Goal: Task Accomplishment & Management: Manage account settings

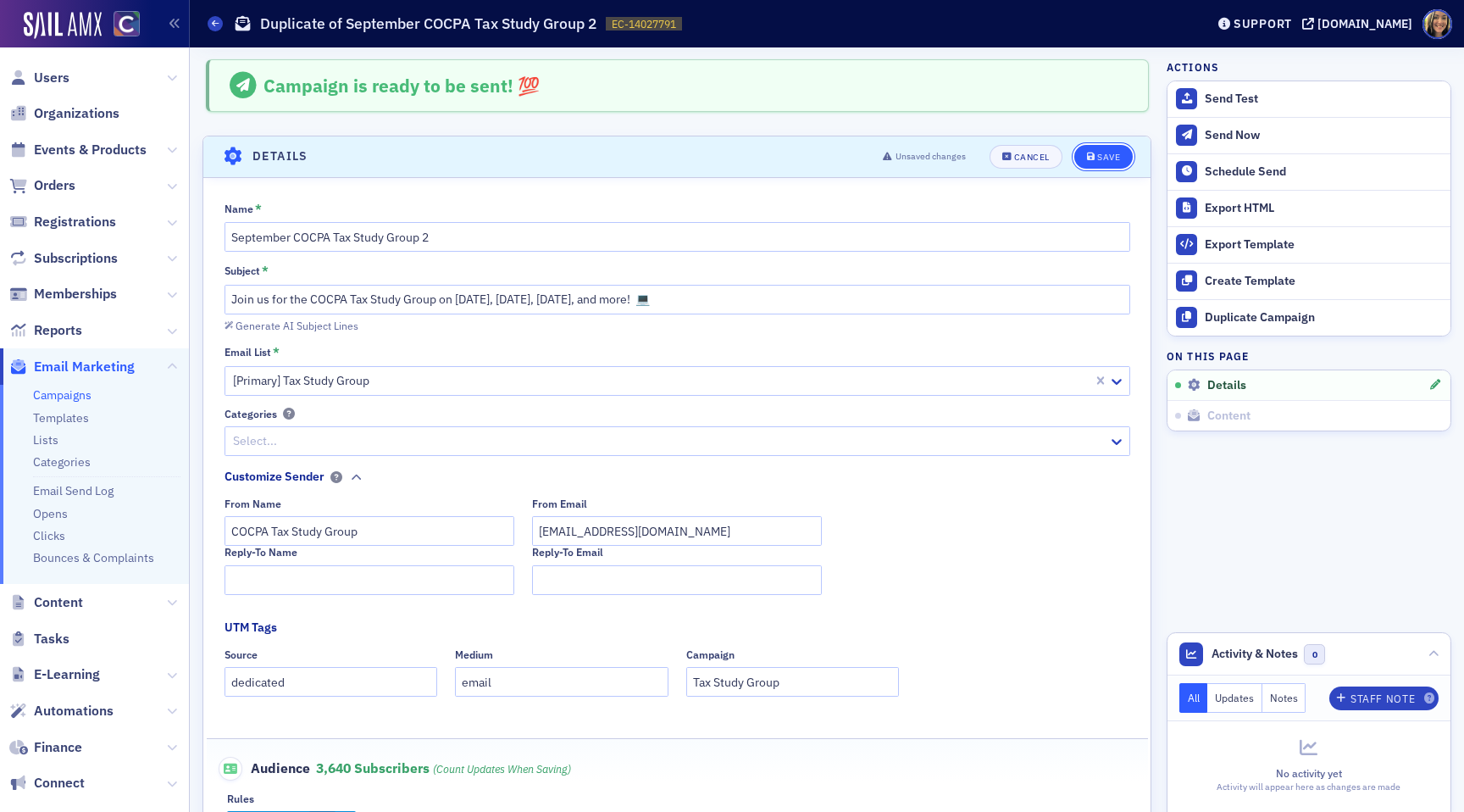
click at [1096, 160] on button "Save" at bounding box center [1103, 156] width 59 height 24
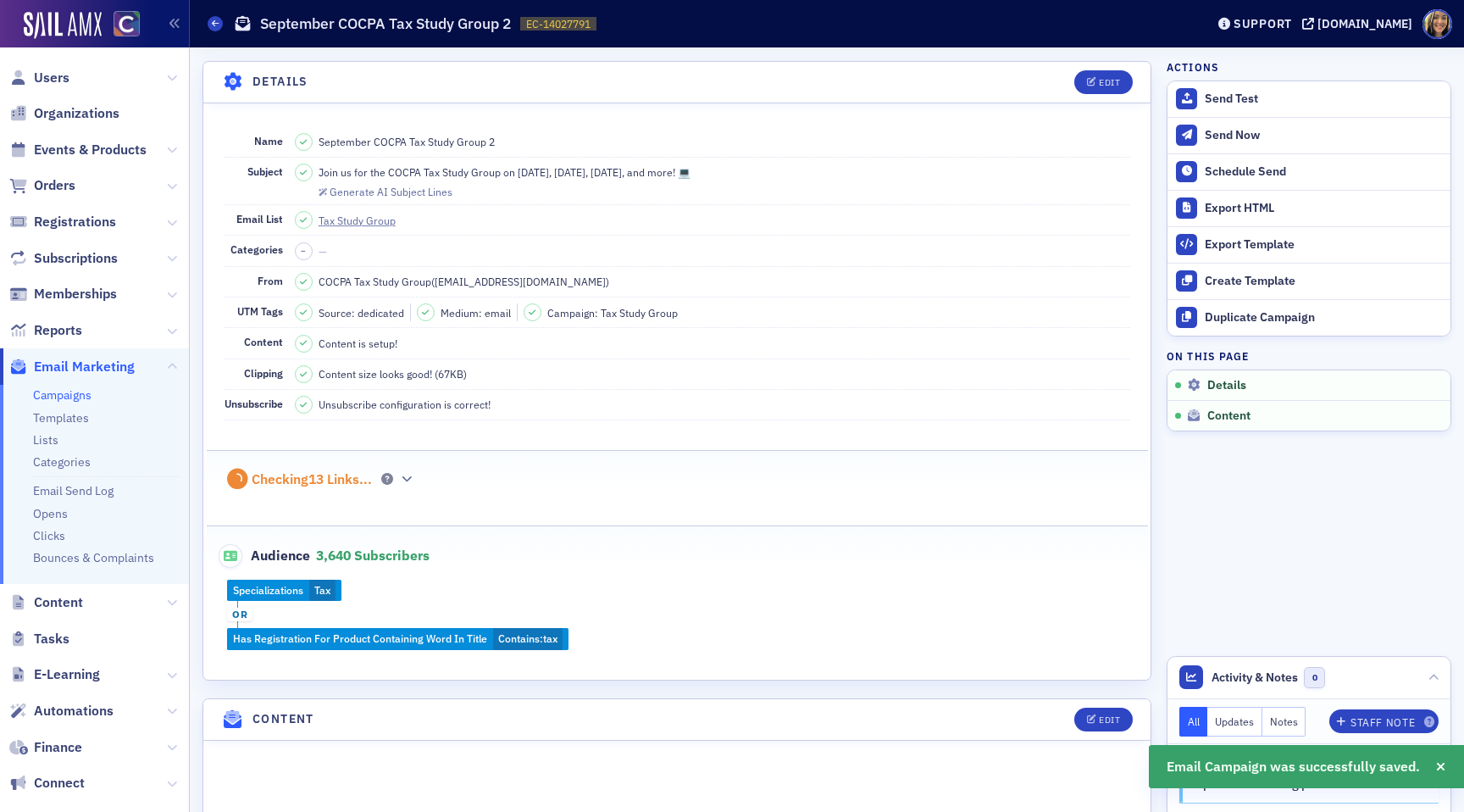
scroll to position [79, 0]
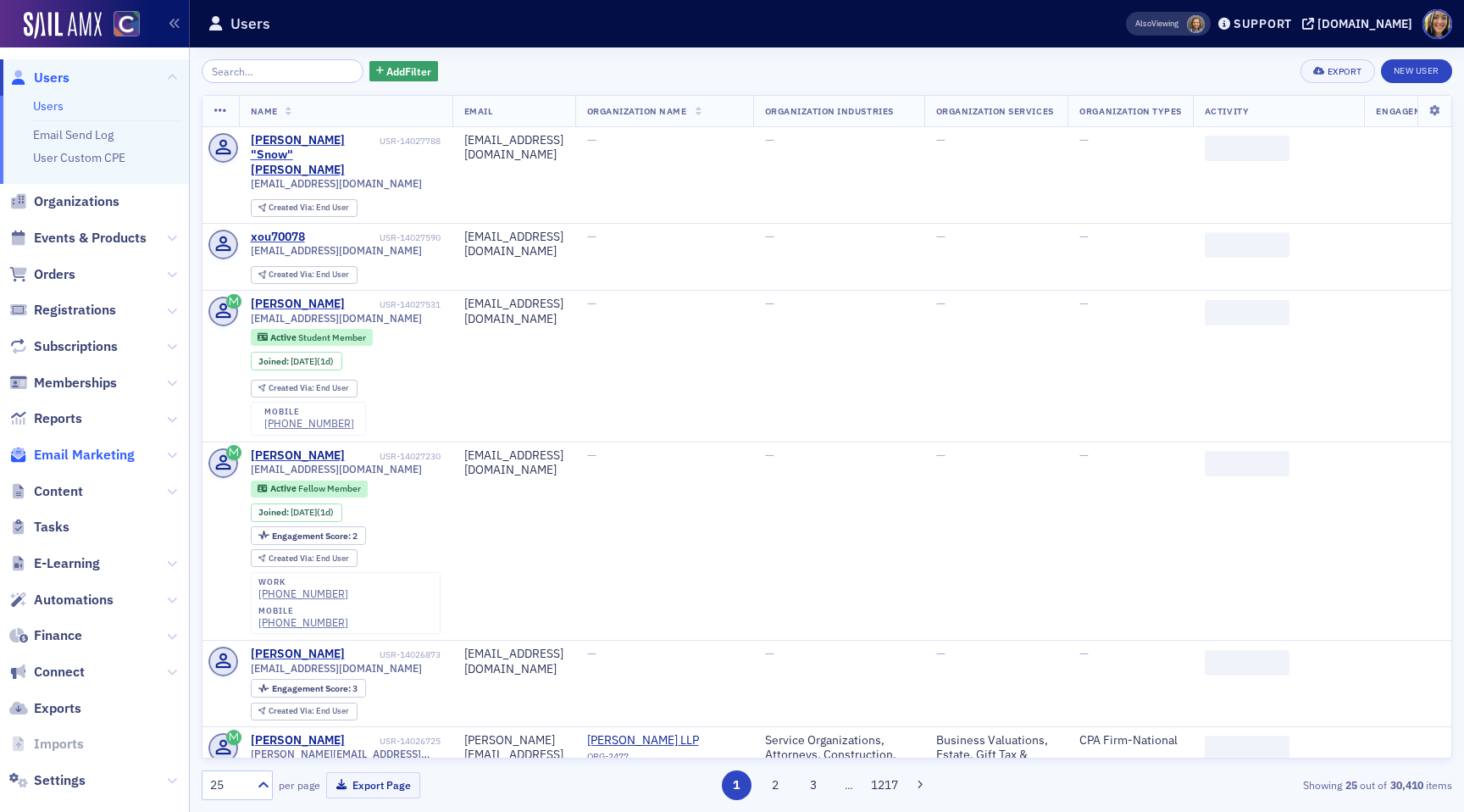
click at [57, 458] on span "Email Marketing" at bounding box center [84, 454] width 101 height 18
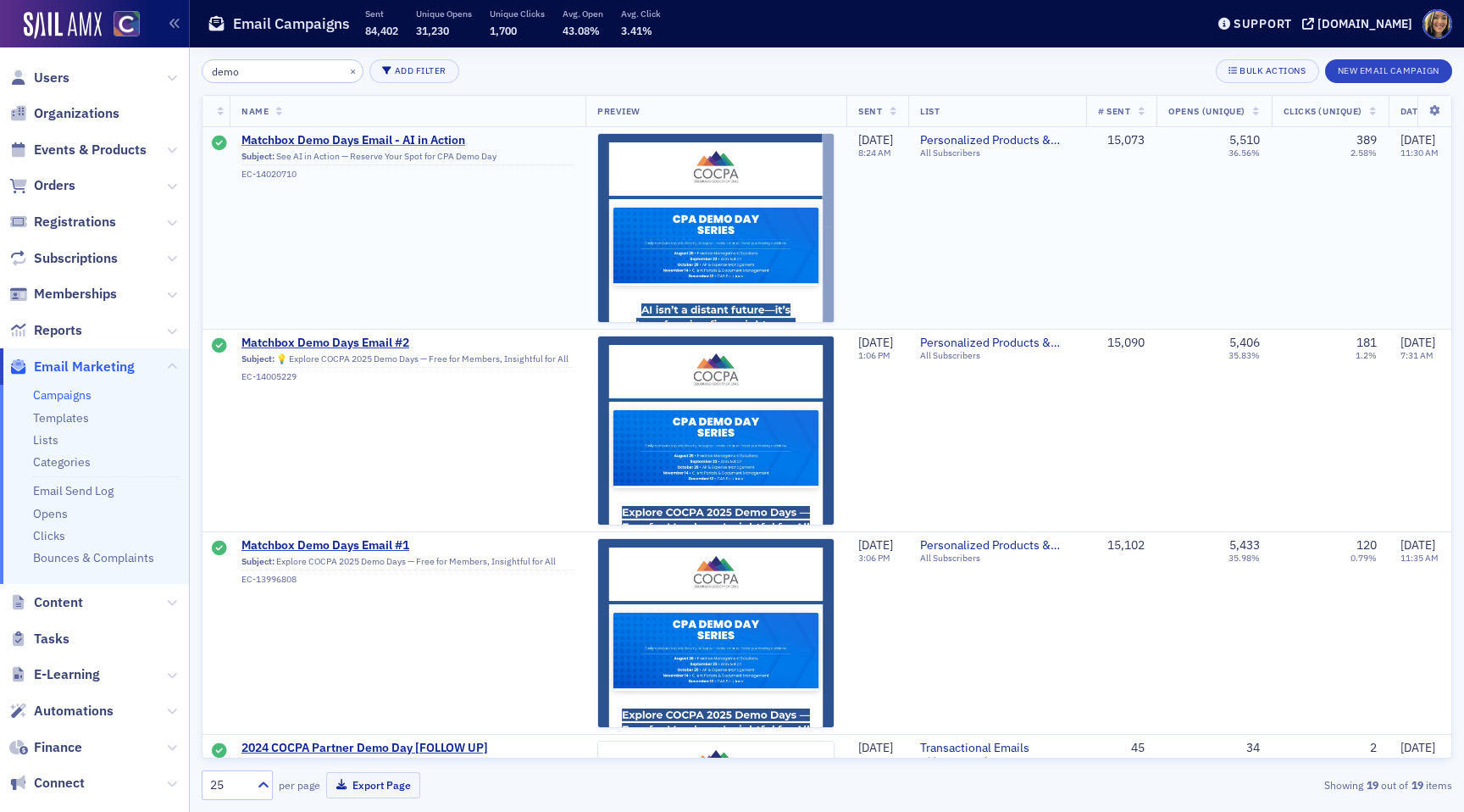
type input "demo"
click at [404, 137] on span "Matchbox Demo Days Email - AI in Action" at bounding box center [407, 141] width 332 height 15
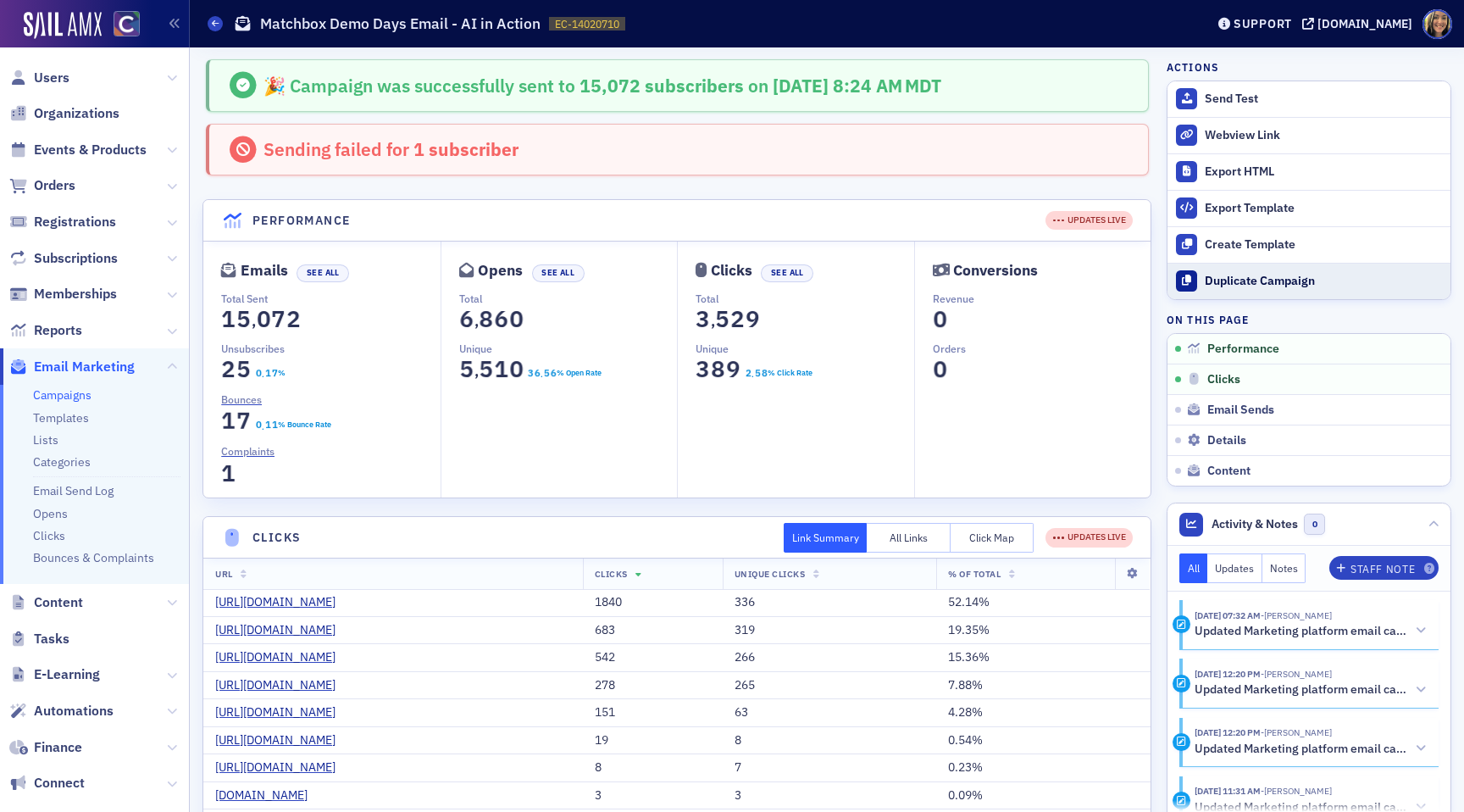
click at [1275, 281] on div "Duplicate Campaign" at bounding box center [1324, 282] width 237 height 15
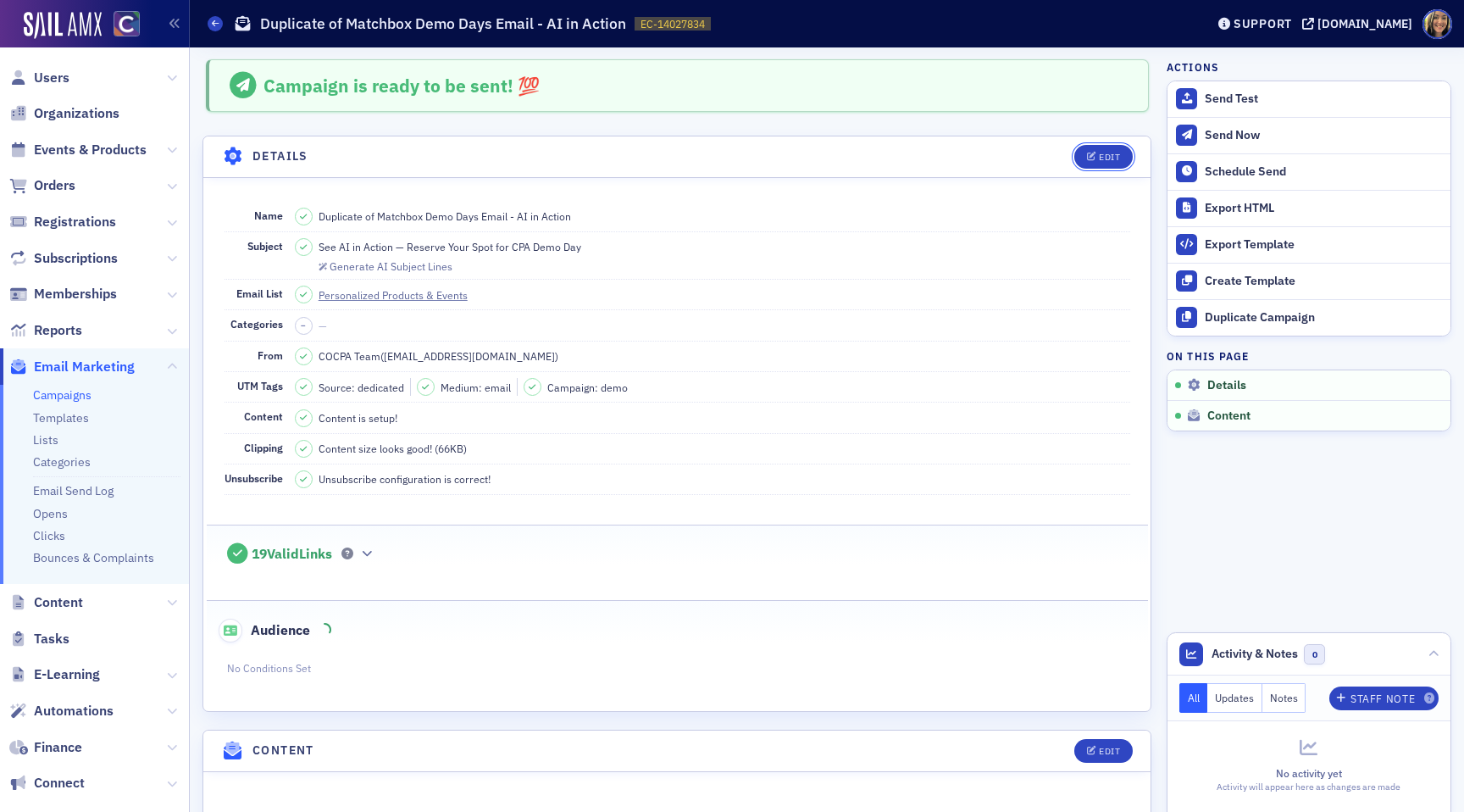
drag, startPoint x: 1116, startPoint y: 161, endPoint x: 1223, endPoint y: -20, distance: 210.3
click at [1223, 0] on html "Users Organizations Events & Products Orders Registrations Subscriptions Member…" at bounding box center [732, 406] width 1464 height 812
click at [1121, 162] on button "Edit" at bounding box center [1103, 156] width 59 height 24
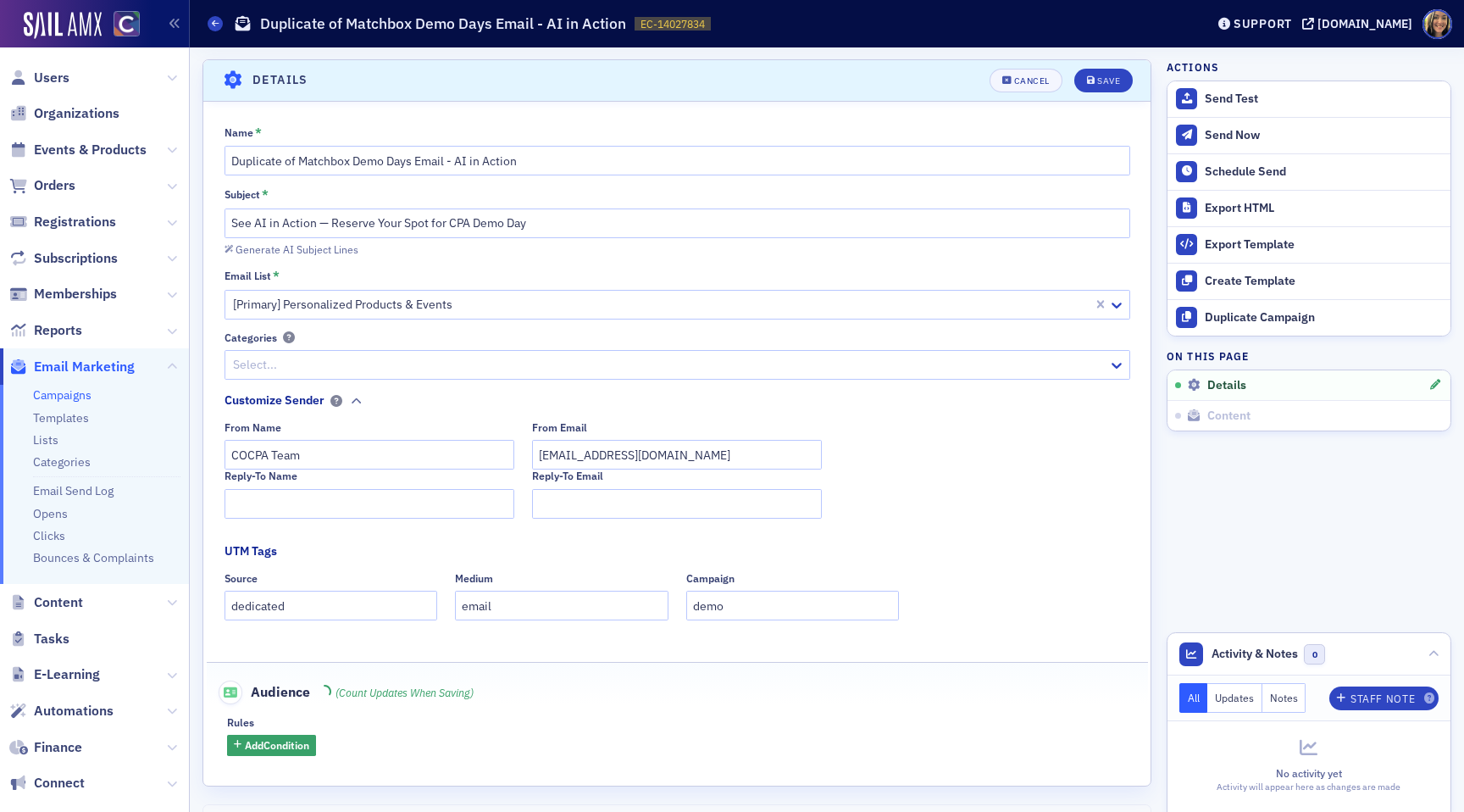
scroll to position [79, 0]
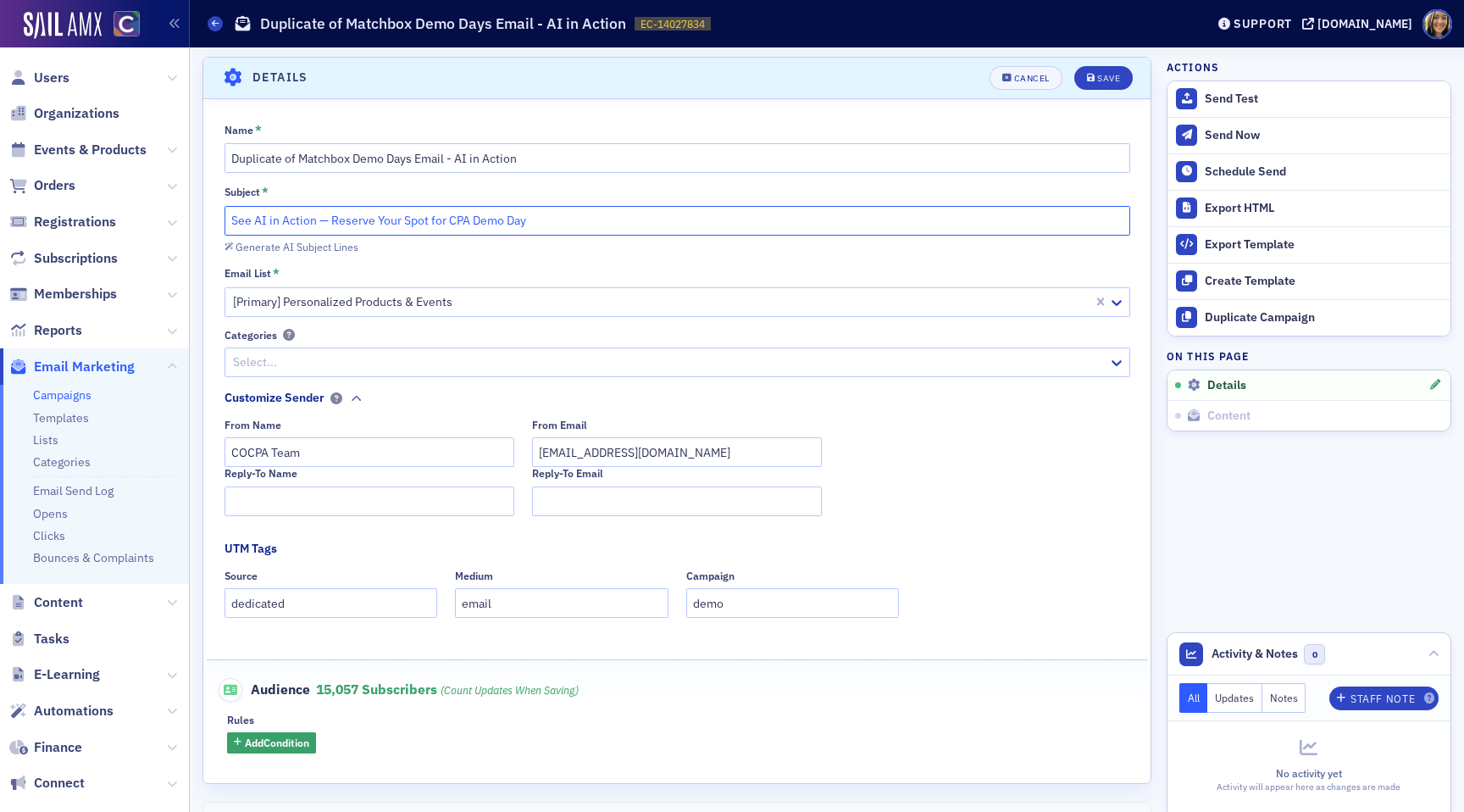
click at [459, 218] on input "See AI in Action — Reserve Your Spot for CPA Demo Day" at bounding box center [677, 221] width 906 height 30
paste input "COCPA Demo Day – AI in Action (Sep 23) — Featuring Keeper, Xenett, Stanford Tax…"
type input "COCPA Demo Day – AI in Action (Sep 23) — Featuring Keeper, Xenett, Stanford Tax…"
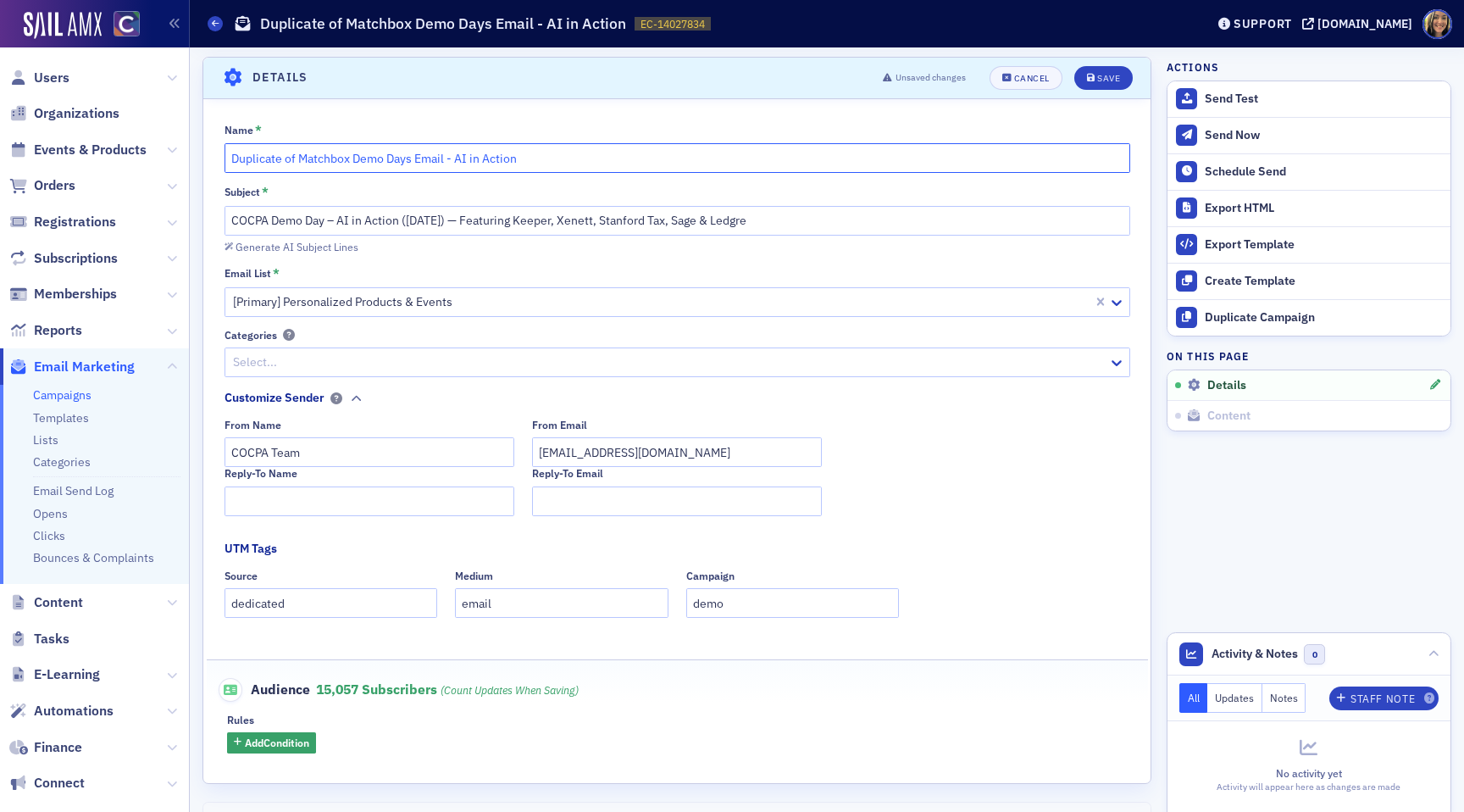
drag, startPoint x: 300, startPoint y: 160, endPoint x: 209, endPoint y: 158, distance: 91.0
click at [210, 159] on div "Name * Duplicate of Matchbox Demo Days Email - AI in Action Subject * COCPA Dem…" at bounding box center [677, 438] width 947 height 631
click at [540, 162] on input "Matchbox Demo Days Email - AI in Action" at bounding box center [677, 158] width 906 height 30
click at [379, 159] on input "Matchbox Demo Days Email - AI in Action" at bounding box center [677, 158] width 906 height 30
type input "Matchbox Demo Days Email 2 - AI in Action"
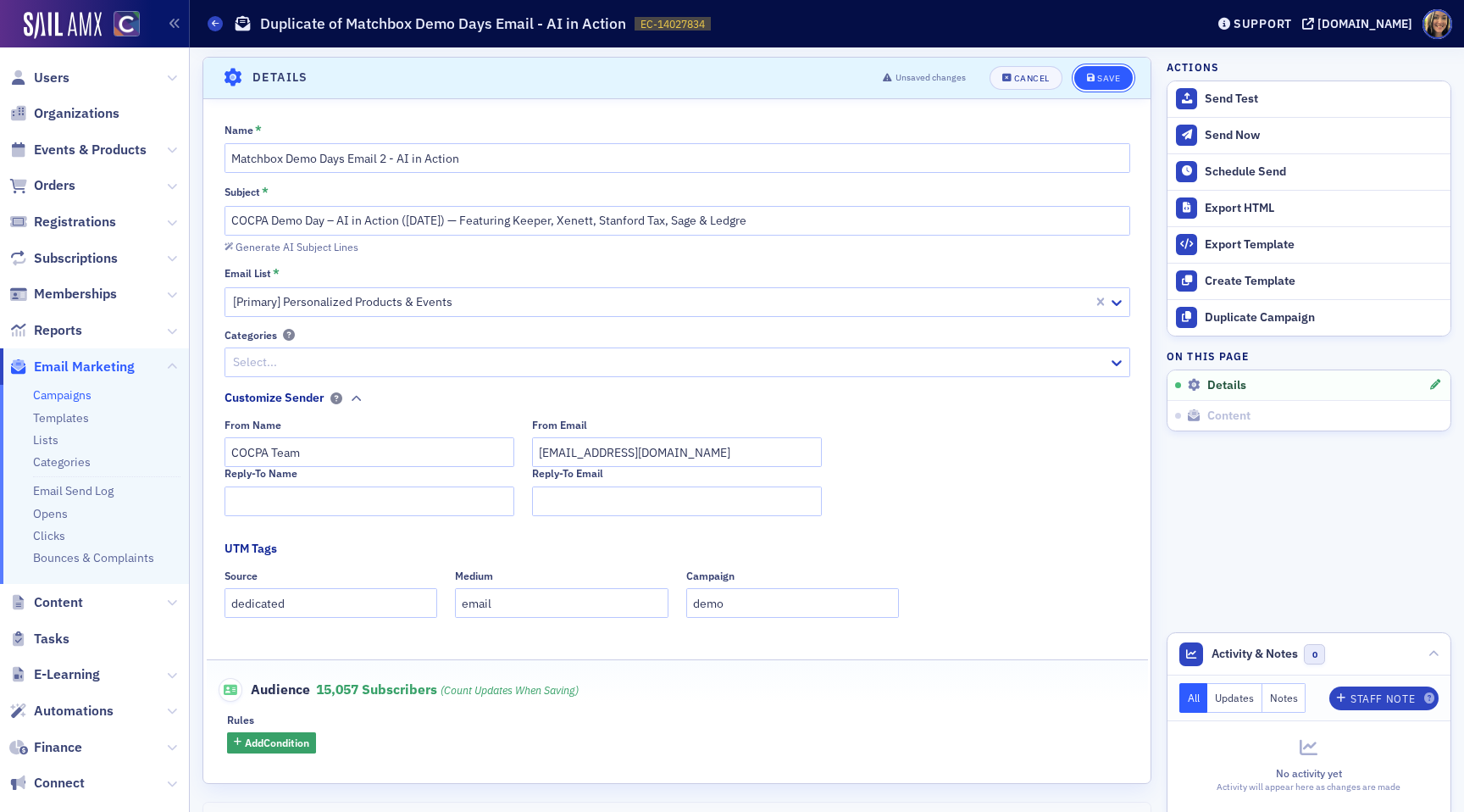
click at [1105, 67] on button "Save" at bounding box center [1103, 78] width 59 height 24
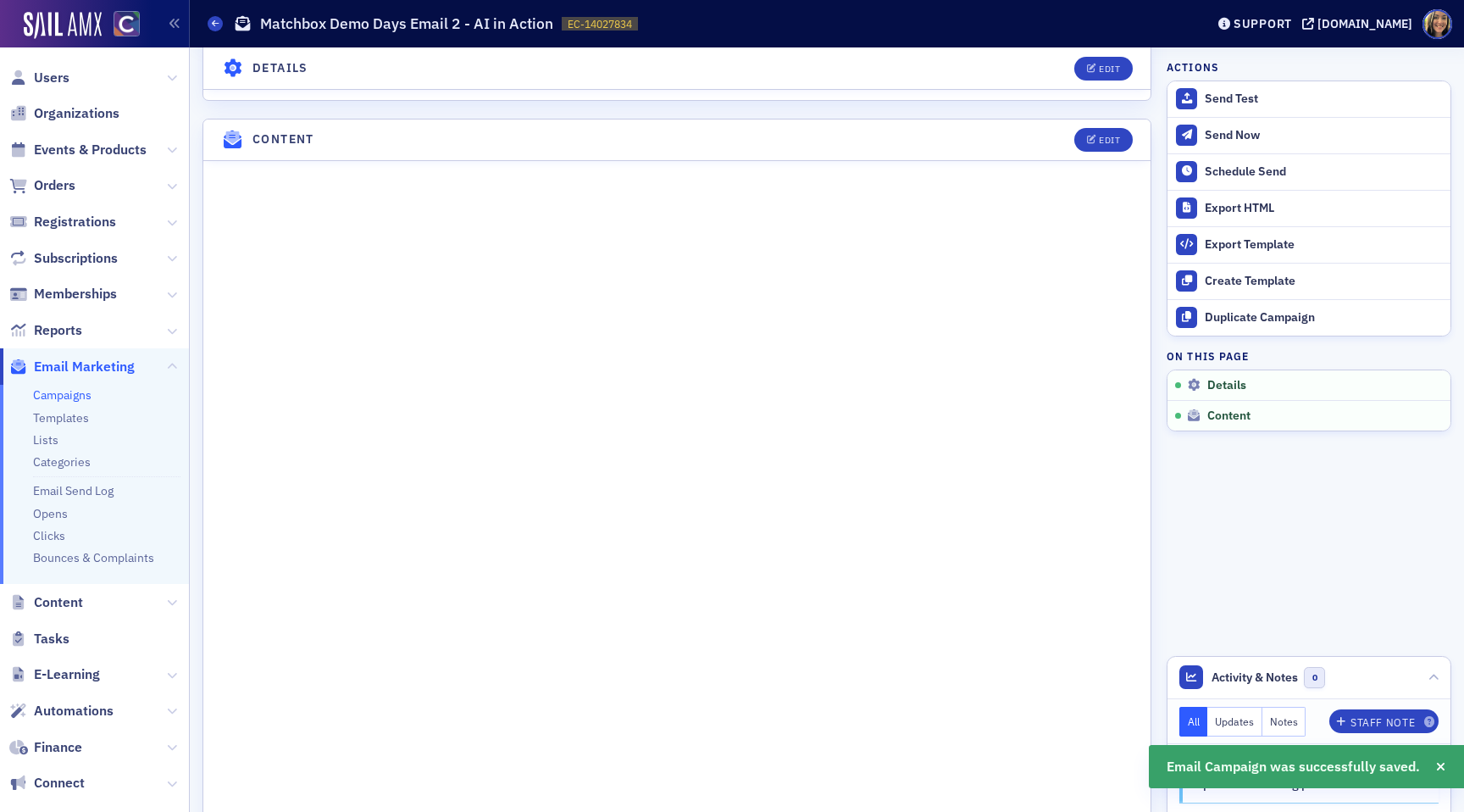
scroll to position [621, 0]
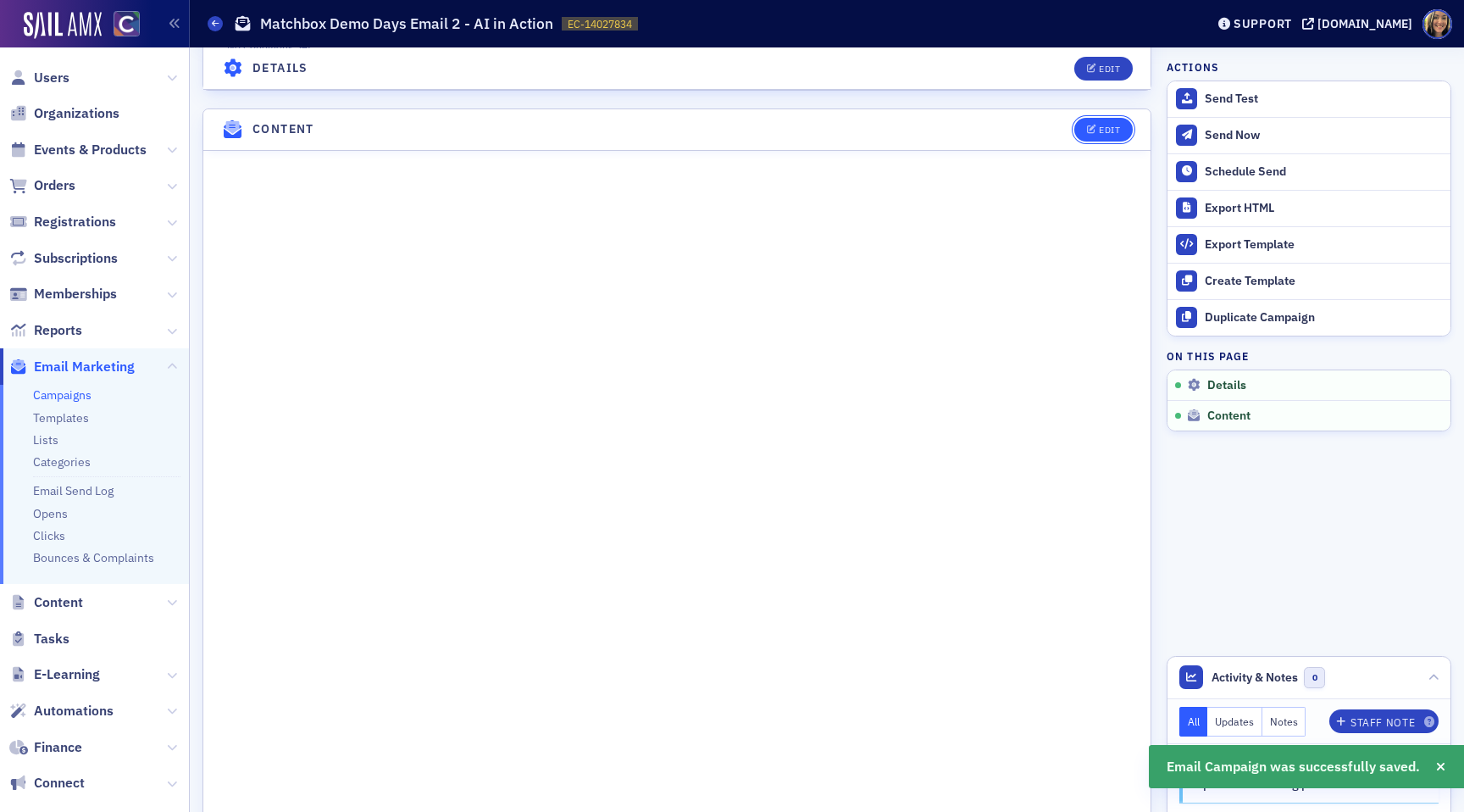
click at [1118, 125] on div "Edit" at bounding box center [1110, 130] width 21 height 10
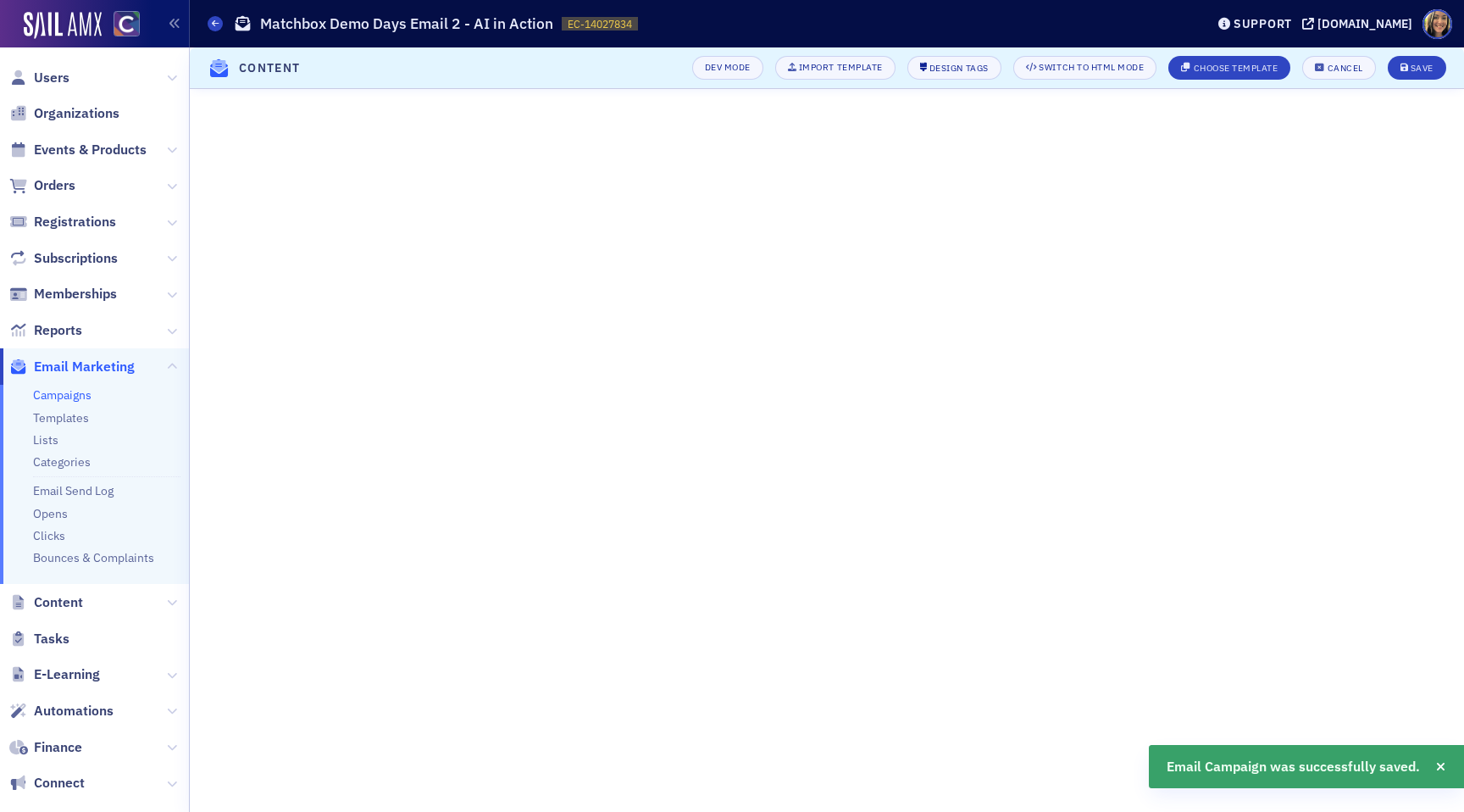
scroll to position [0, 0]
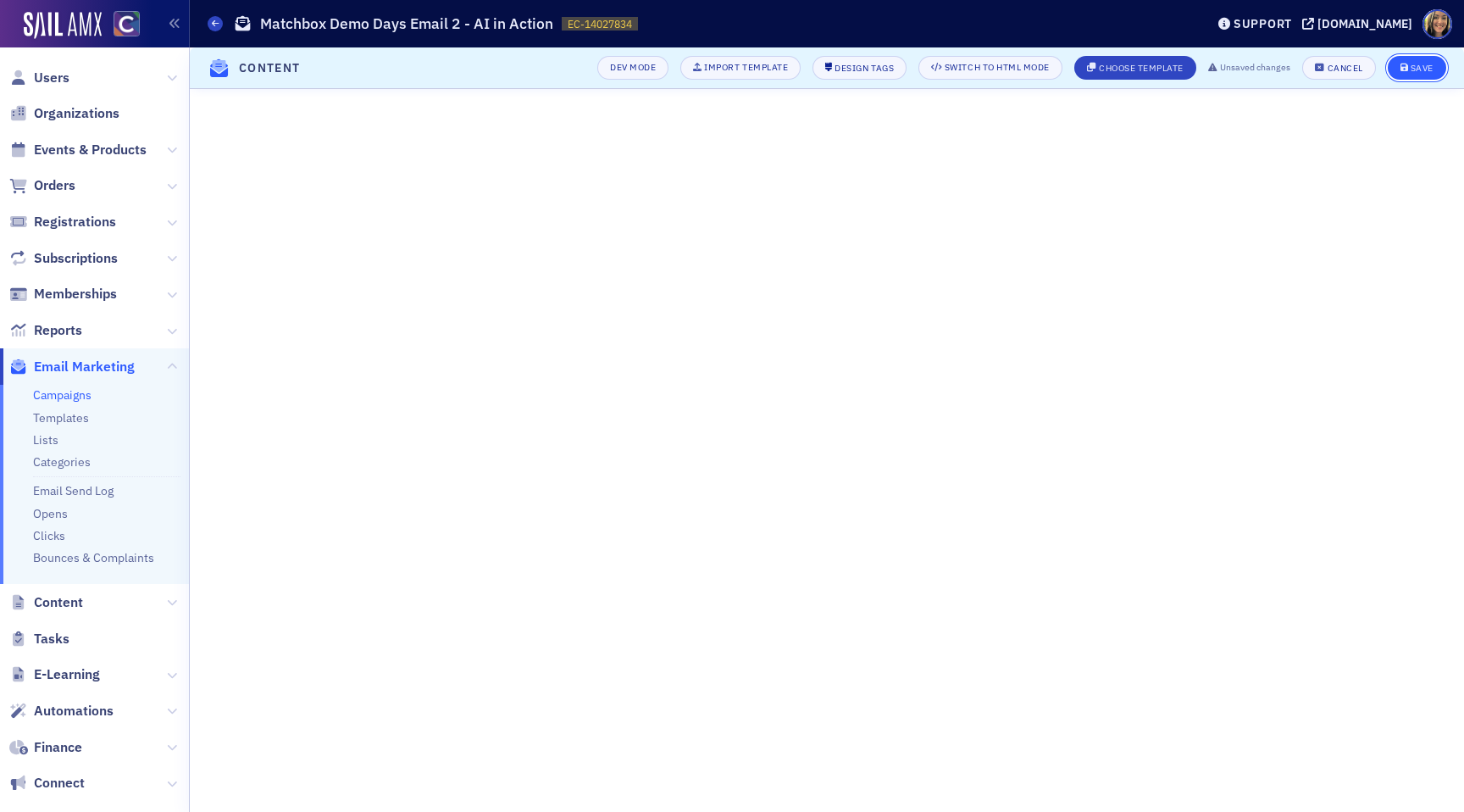
click at [1429, 73] on button "Save" at bounding box center [1417, 68] width 59 height 24
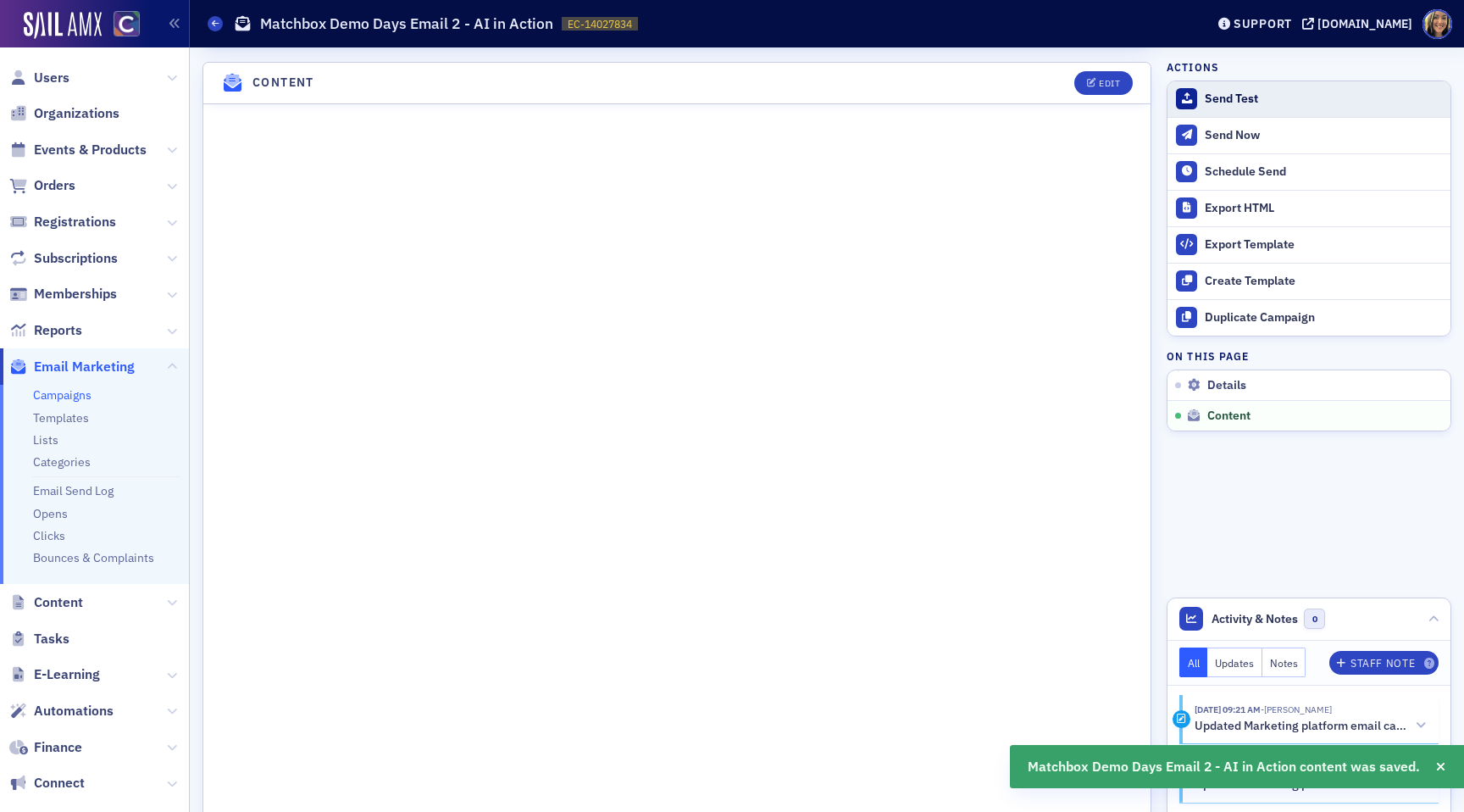
scroll to position [671, 0]
click at [1217, 100] on div "Send Test" at bounding box center [1324, 99] width 237 height 15
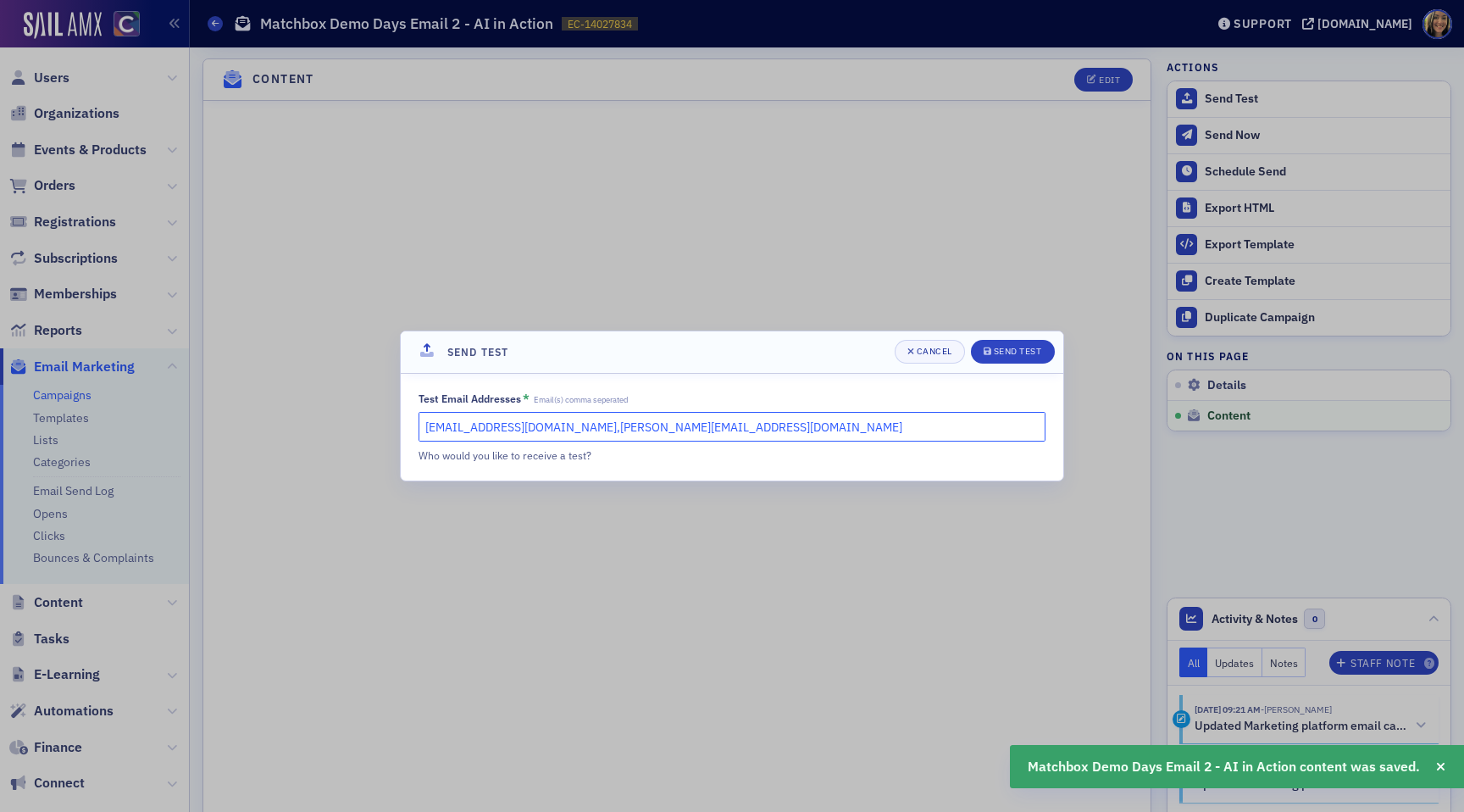
drag, startPoint x: 717, startPoint y: 429, endPoint x: 579, endPoint y: 433, distance: 138.1
click at [579, 433] on input "lauren@blueoceanideas.com,cheryl@cocpa.org" at bounding box center [732, 426] width 627 height 30
type input "lauren@blueoceanideas.com"
click at [999, 355] on div "Send Test" at bounding box center [1018, 351] width 48 height 10
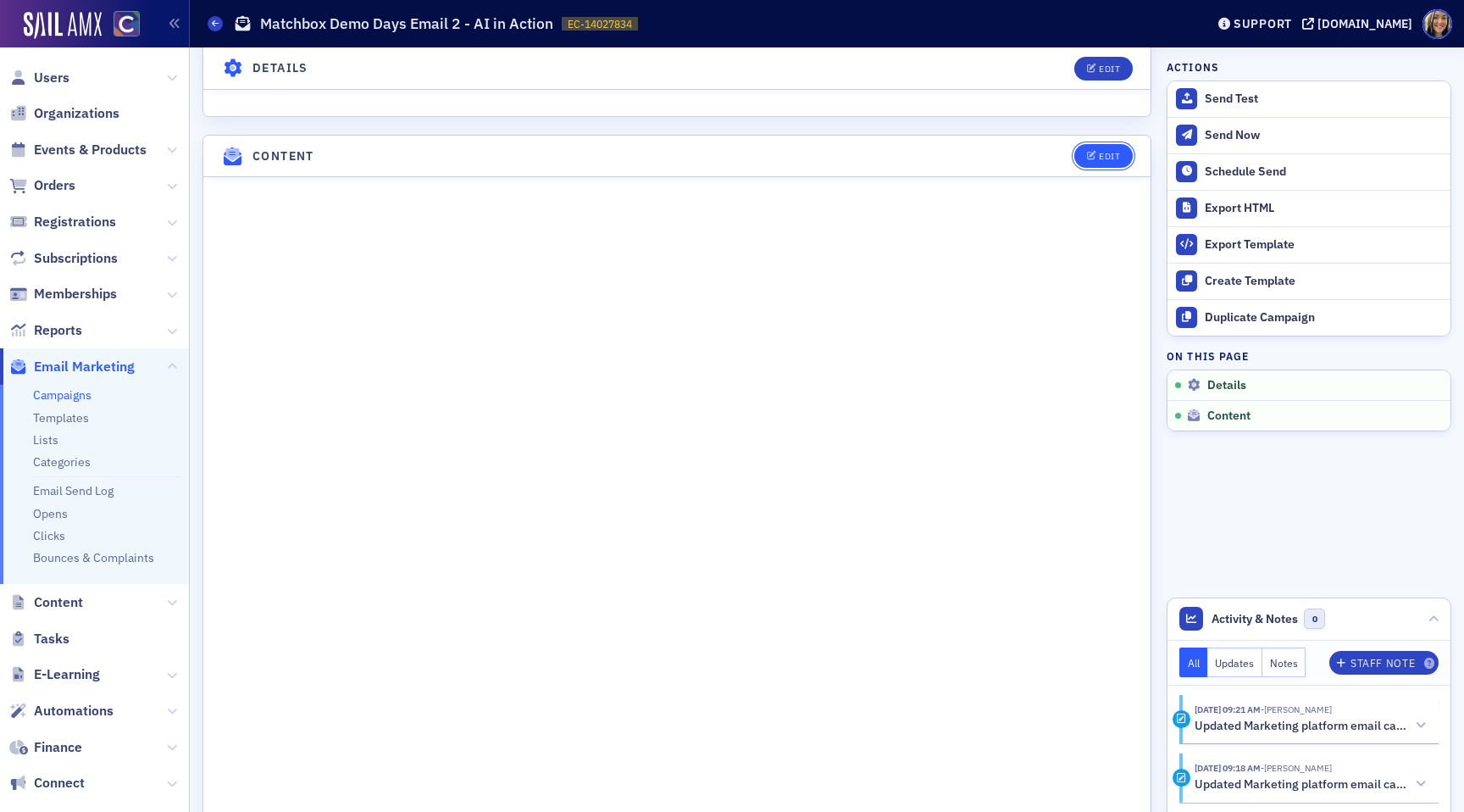
click at [1107, 145] on button "Edit" at bounding box center [1103, 155] width 59 height 24
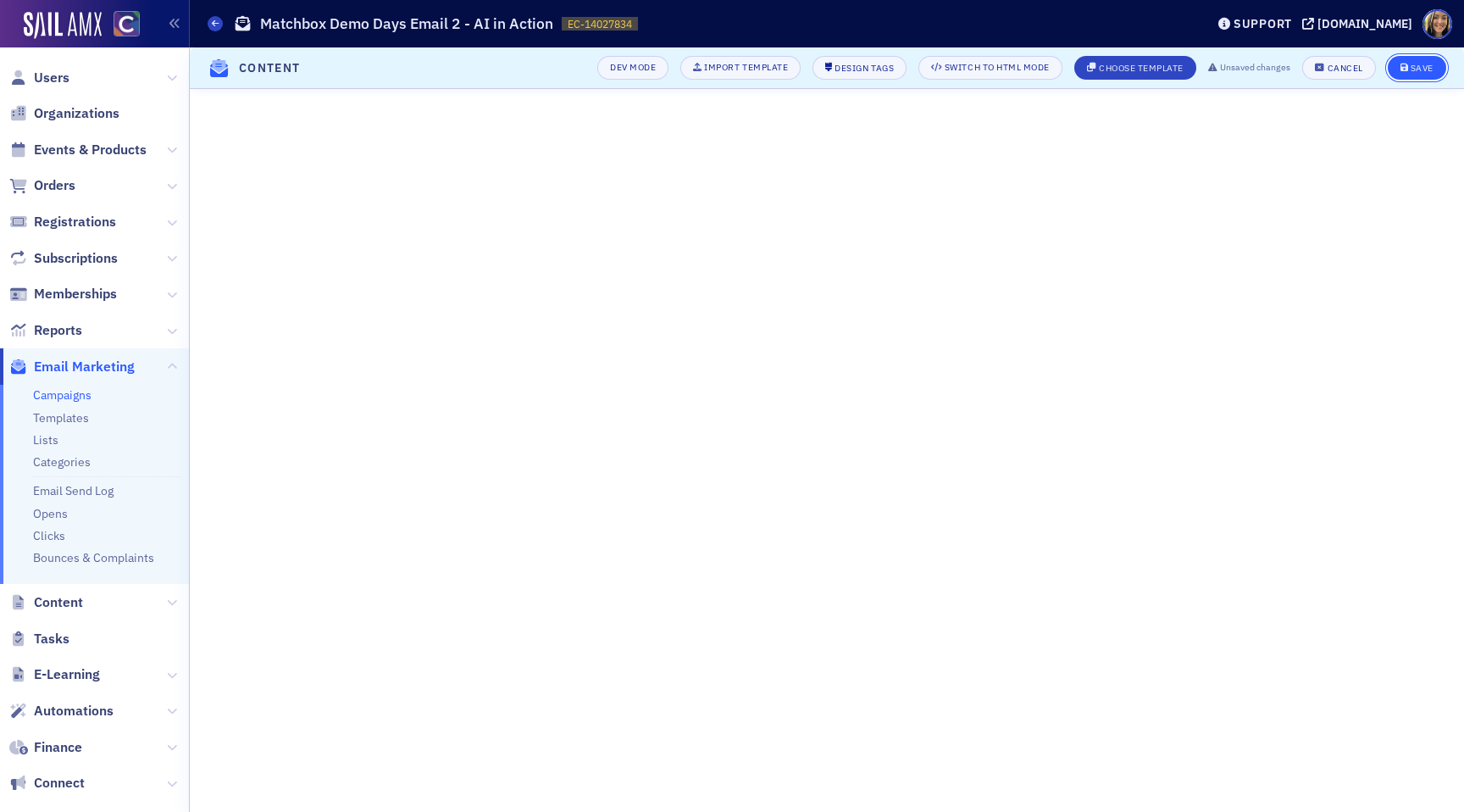
click at [1403, 64] on icon "submit" at bounding box center [1405, 68] width 9 height 10
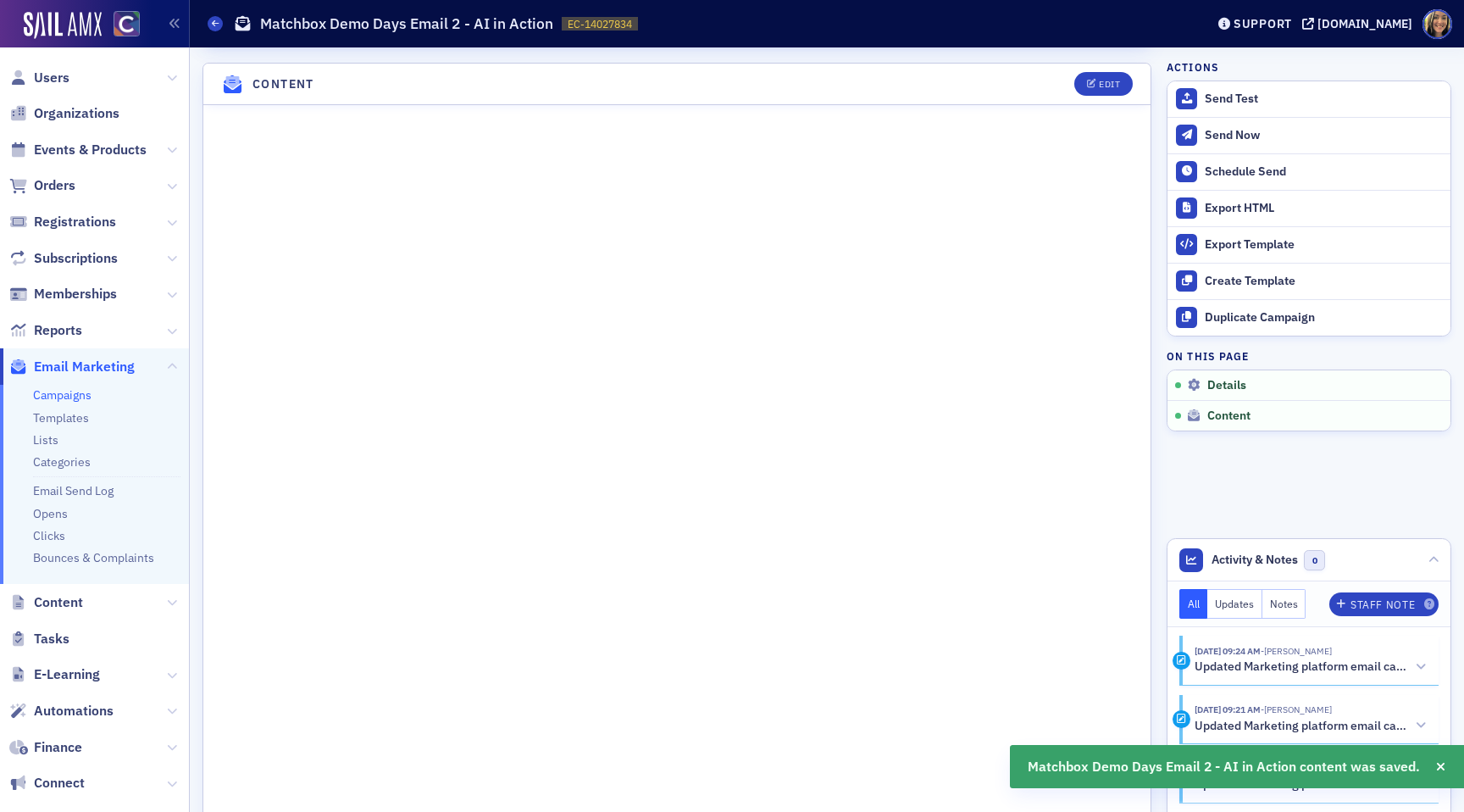
scroll to position [748, 0]
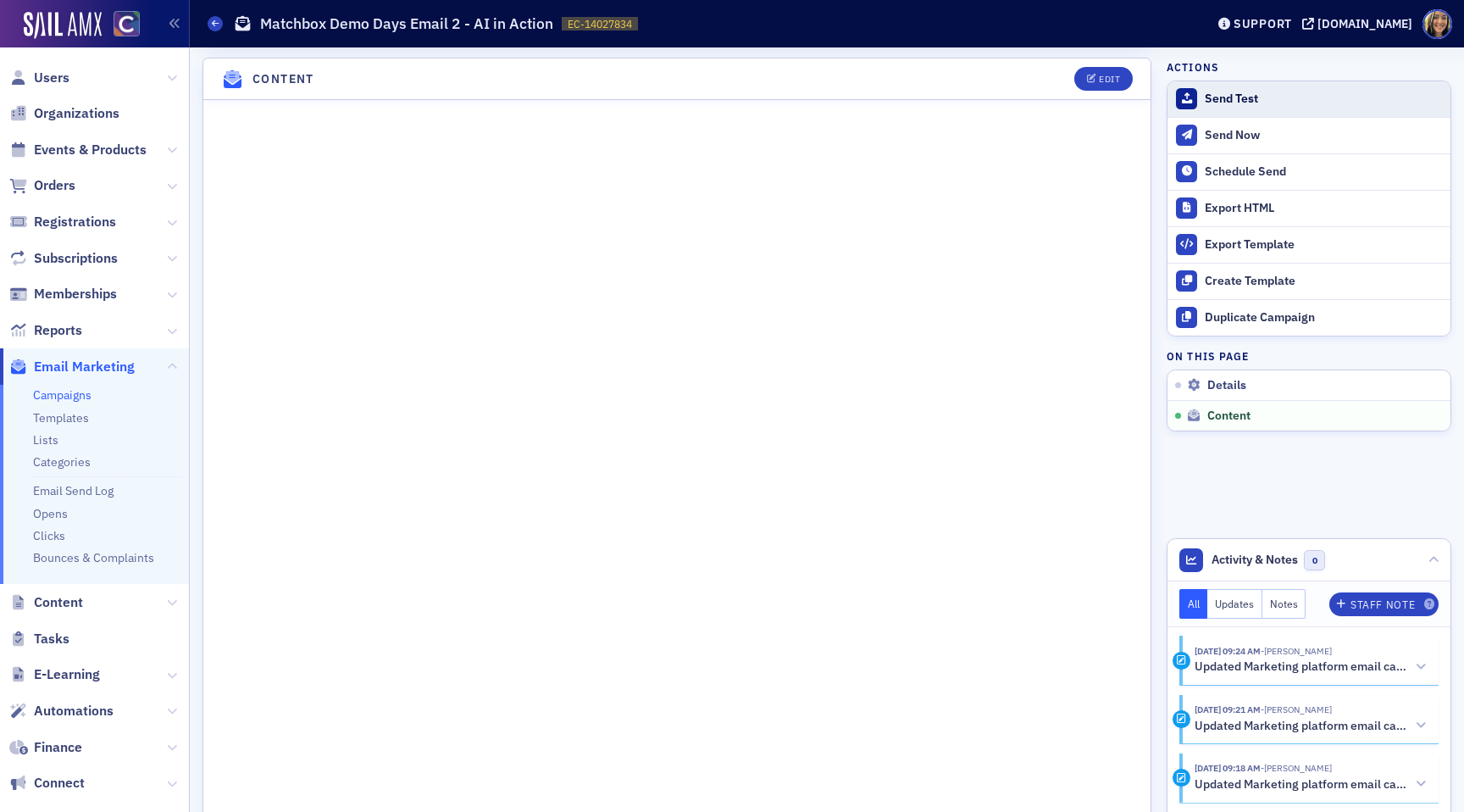
click at [1212, 85] on button "Send Test" at bounding box center [1309, 98] width 283 height 36
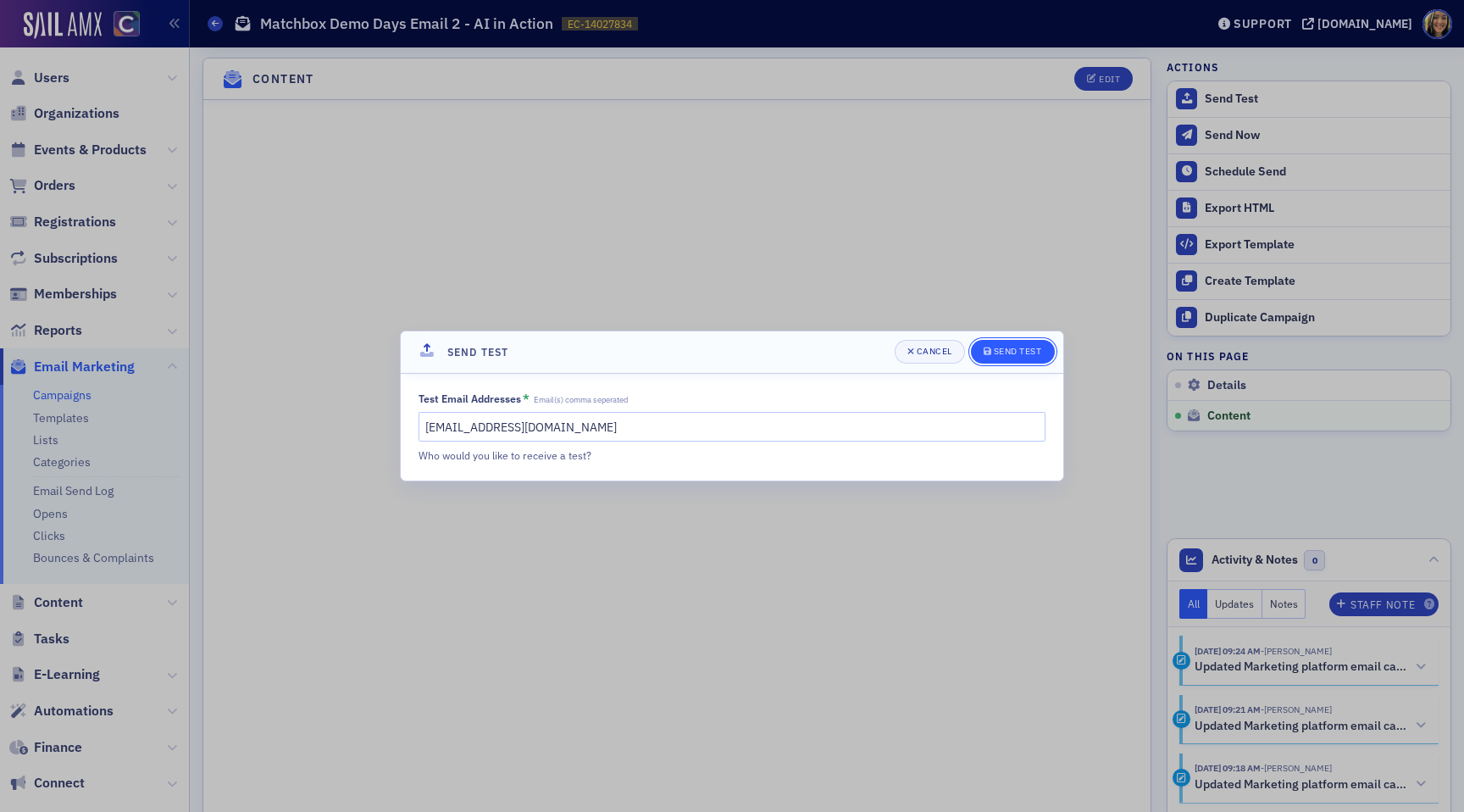
click at [1046, 344] on button "Send Test" at bounding box center [1013, 351] width 84 height 24
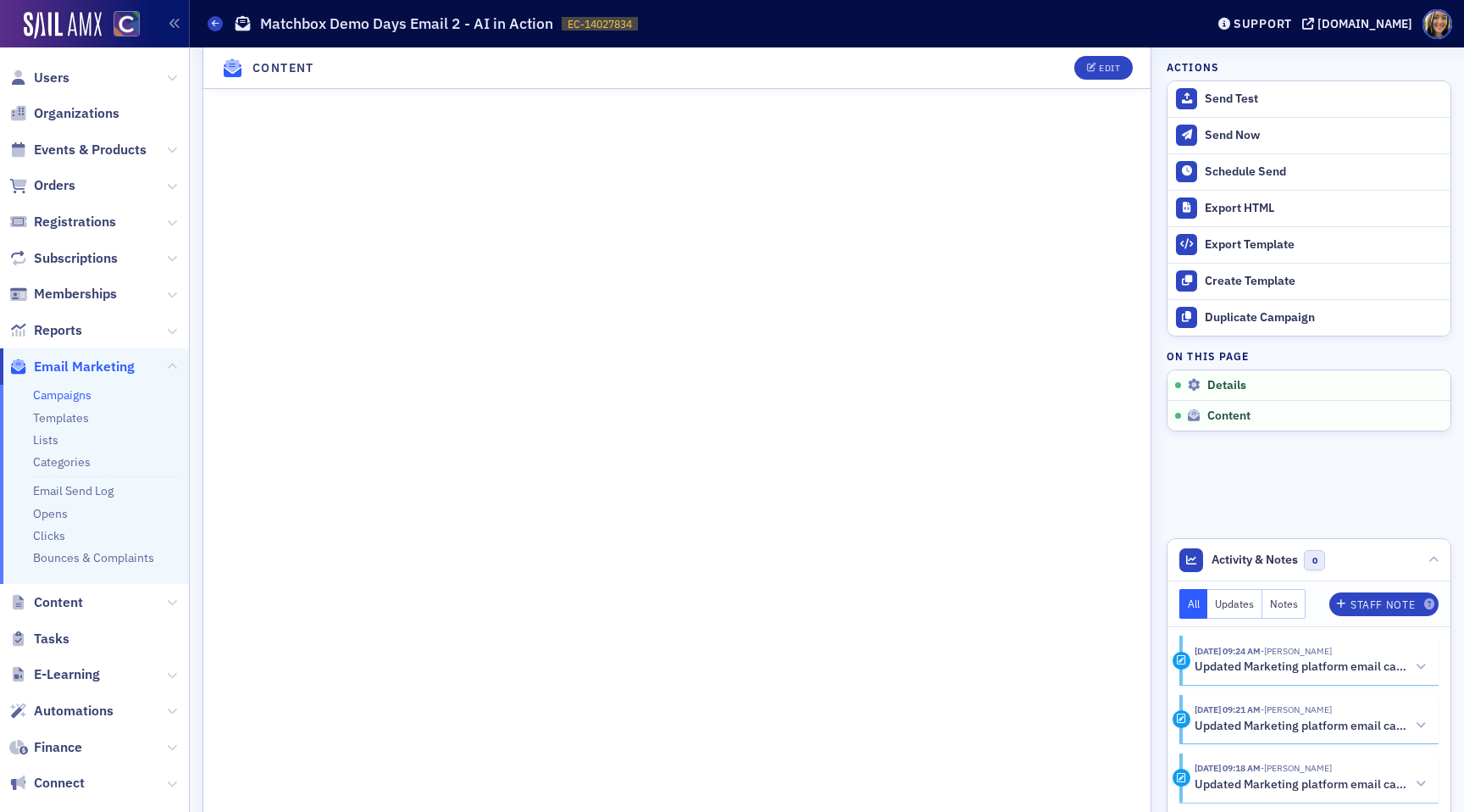
scroll to position [1038, 0]
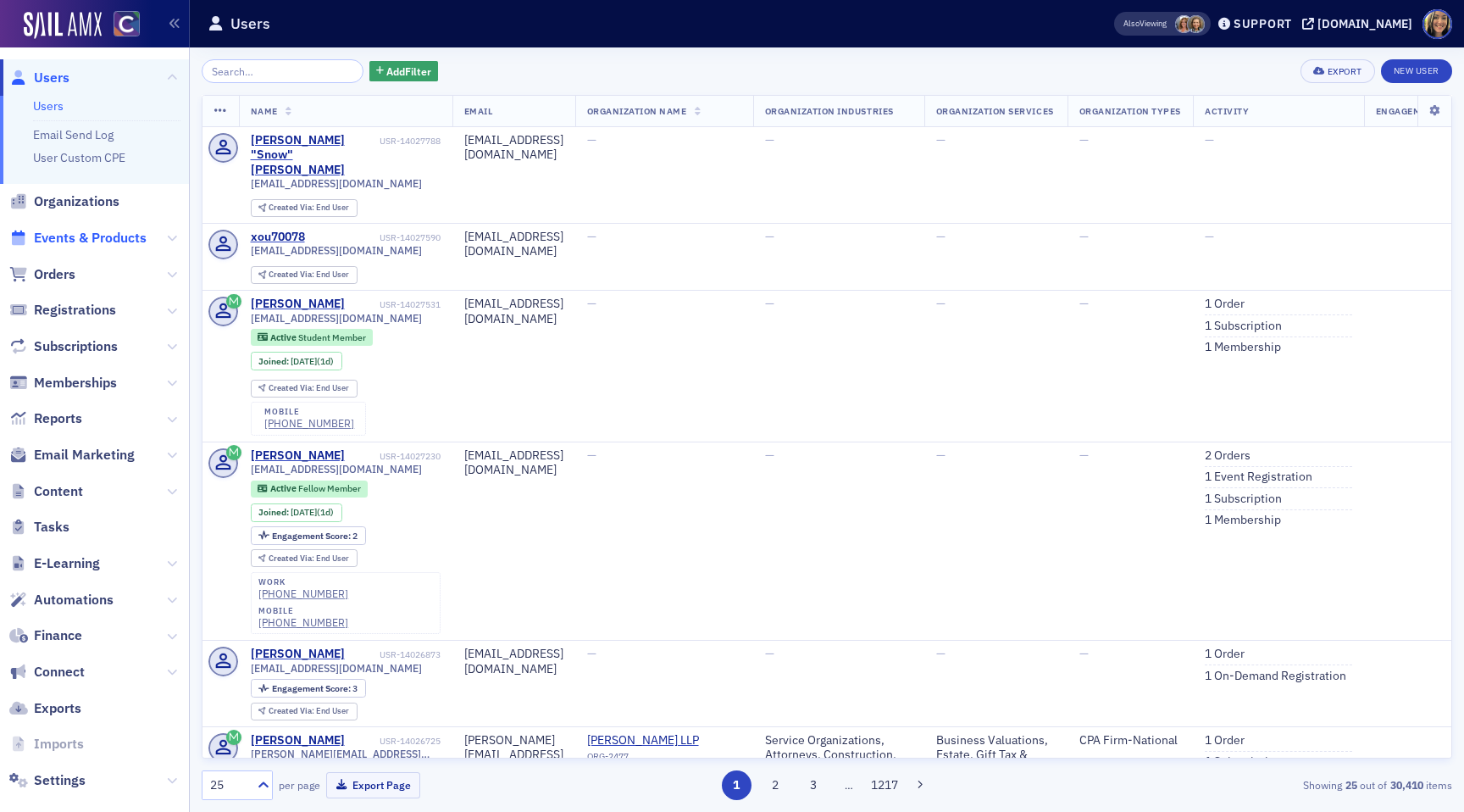
click at [94, 233] on span "Events & Products" at bounding box center [90, 237] width 113 height 18
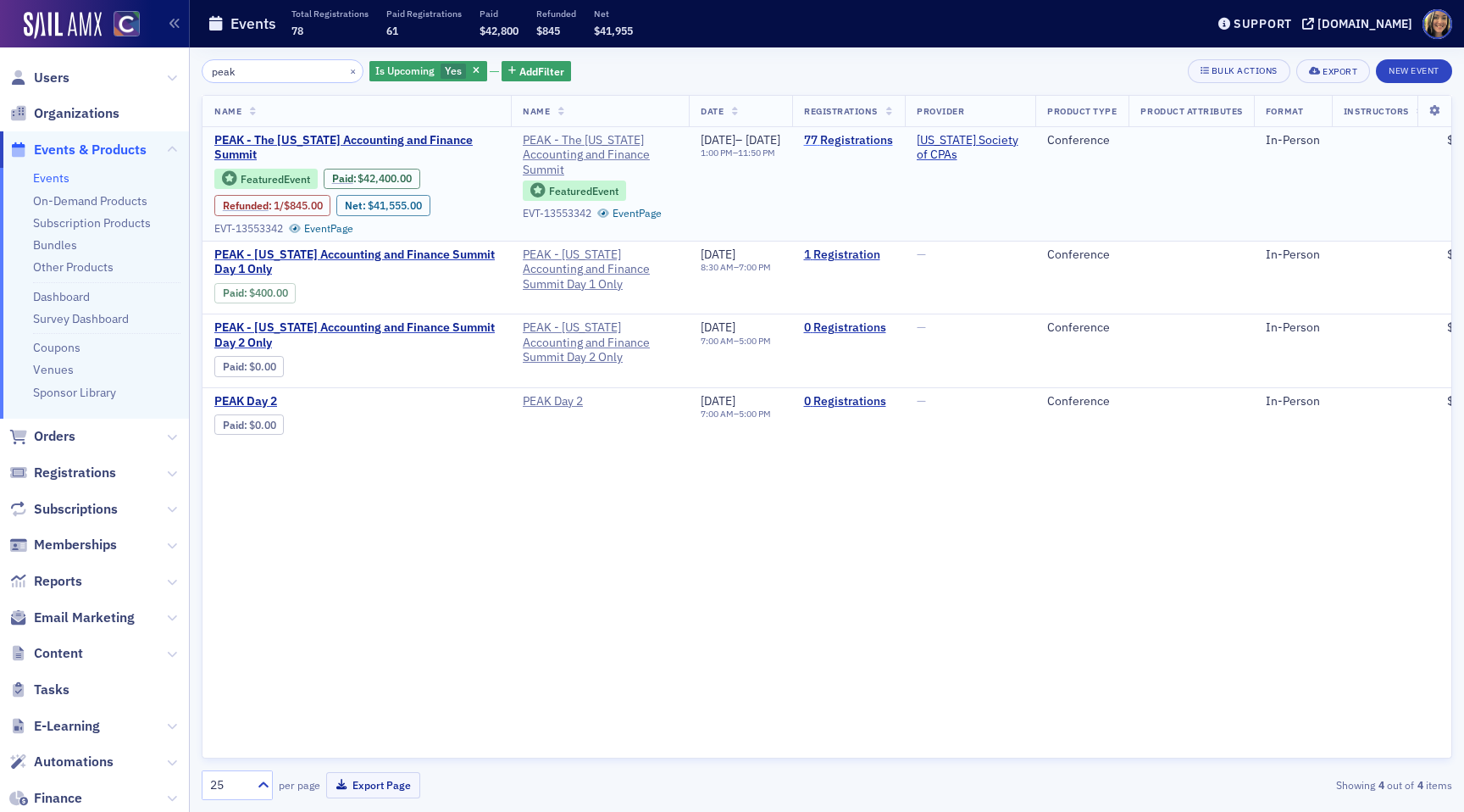
type input "peak"
click at [893, 140] on link "77 Registrations" at bounding box center [849, 141] width 89 height 15
